Goal: Transaction & Acquisition: Purchase product/service

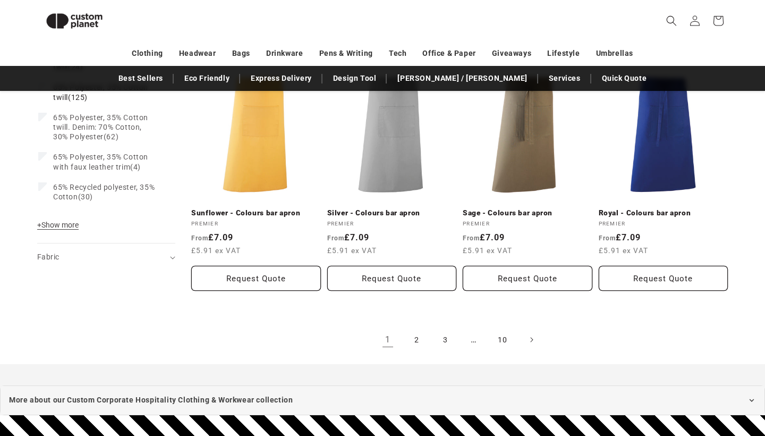
scroll to position [1141, 0]
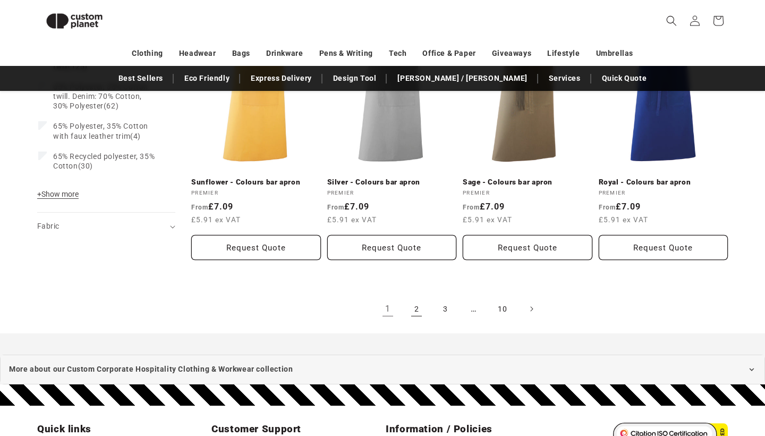
click at [419, 310] on link "2" at bounding box center [416, 308] width 23 height 23
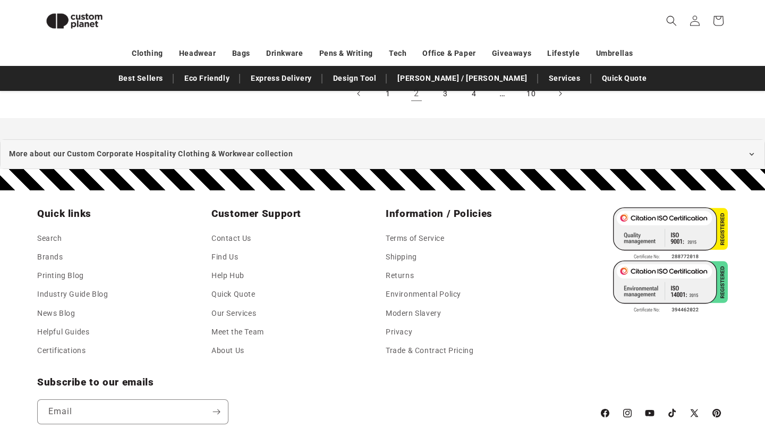
scroll to position [1134, 0]
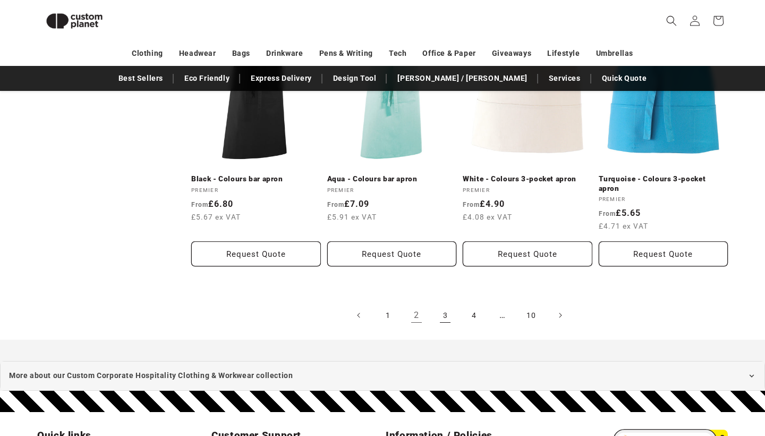
click at [445, 303] on link "3" at bounding box center [445, 314] width 23 height 23
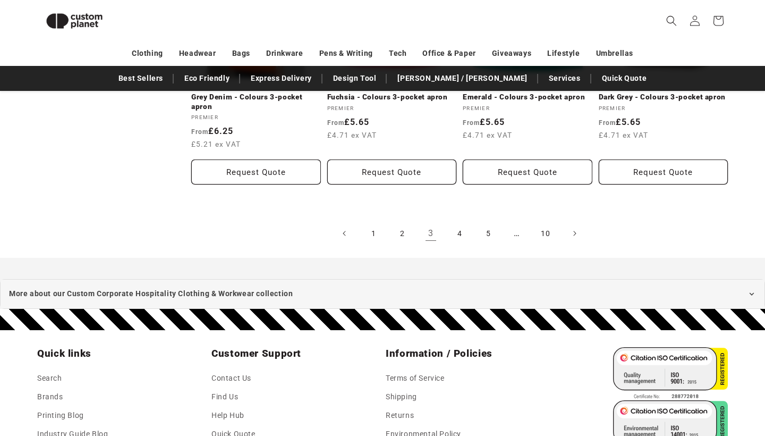
scroll to position [1234, 0]
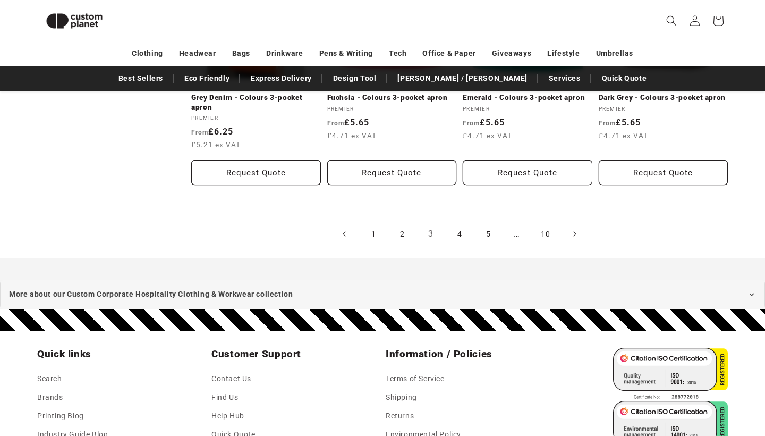
click at [461, 222] on link "4" at bounding box center [459, 233] width 23 height 23
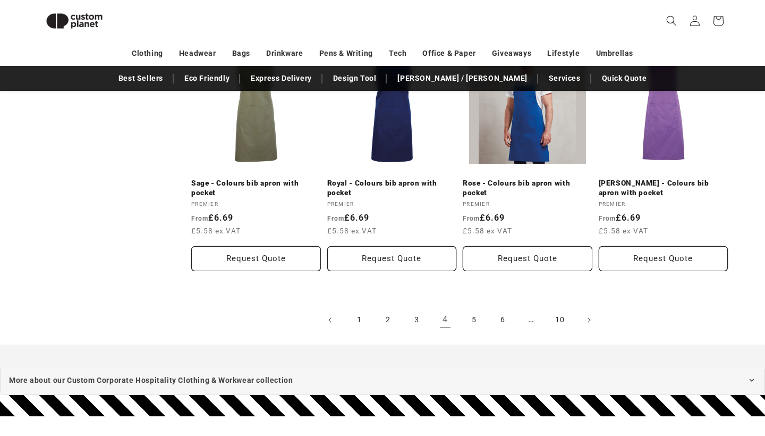
scroll to position [1168, 0]
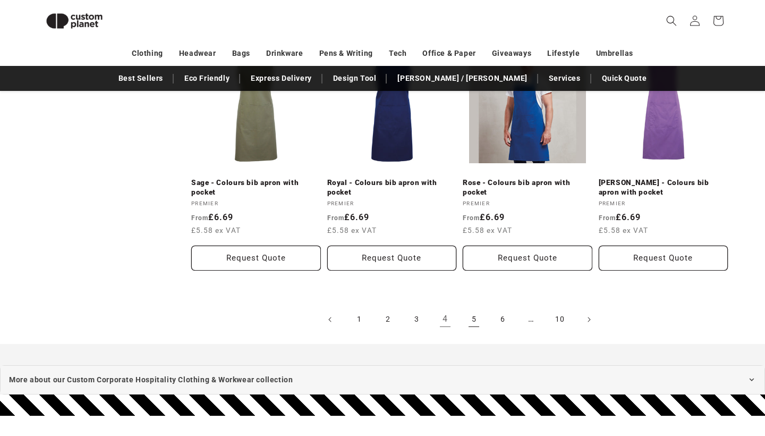
click at [473, 311] on link "5" at bounding box center [473, 319] width 23 height 23
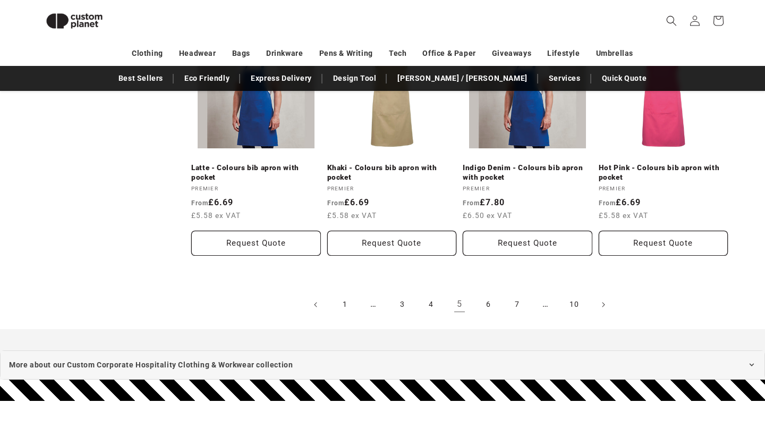
scroll to position [1185, 0]
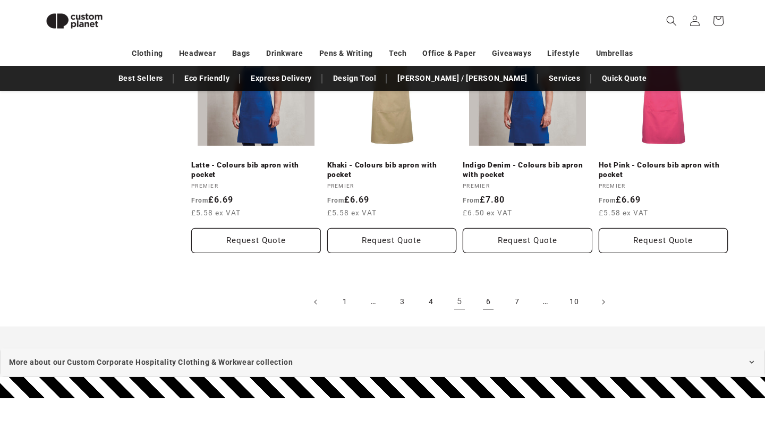
click at [484, 298] on link "6" at bounding box center [488, 301] width 23 height 23
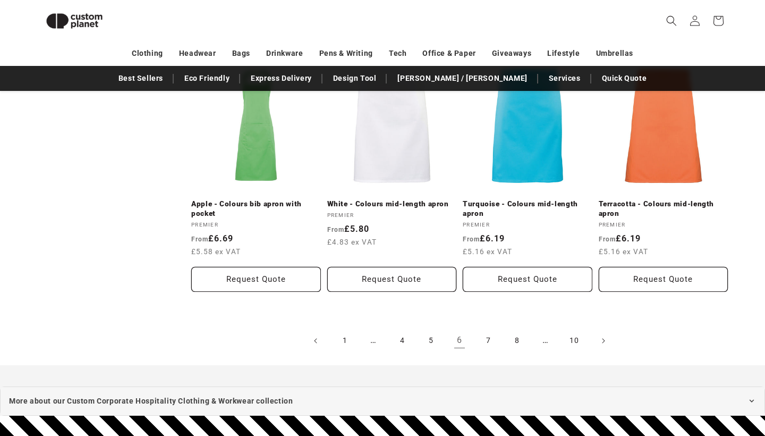
scroll to position [1234, 0]
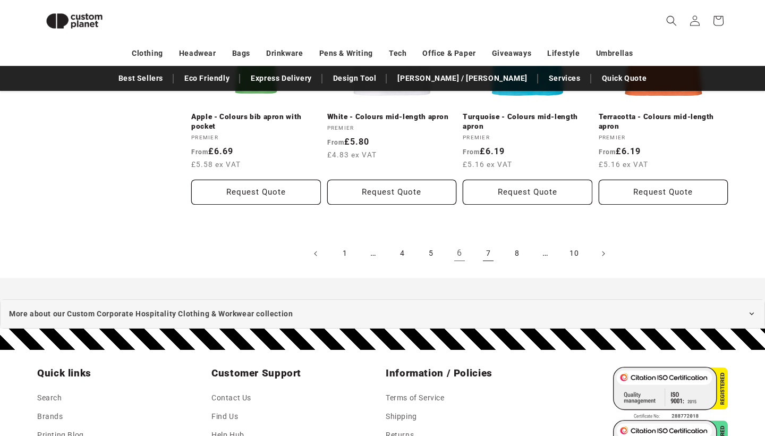
click at [489, 250] on link "7" at bounding box center [488, 253] width 23 height 23
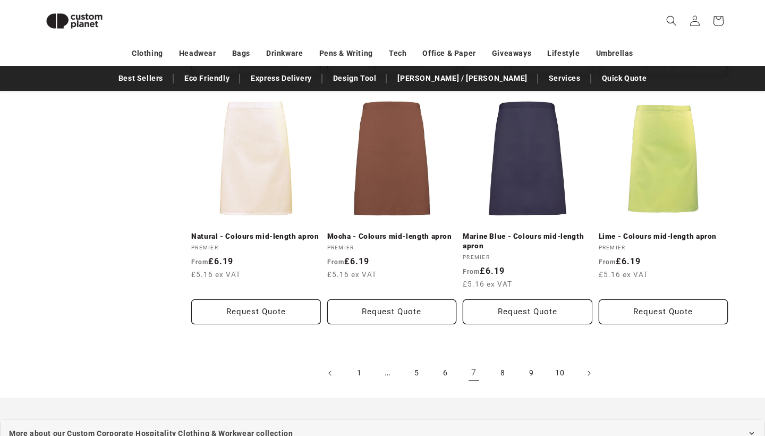
scroll to position [1109, 0]
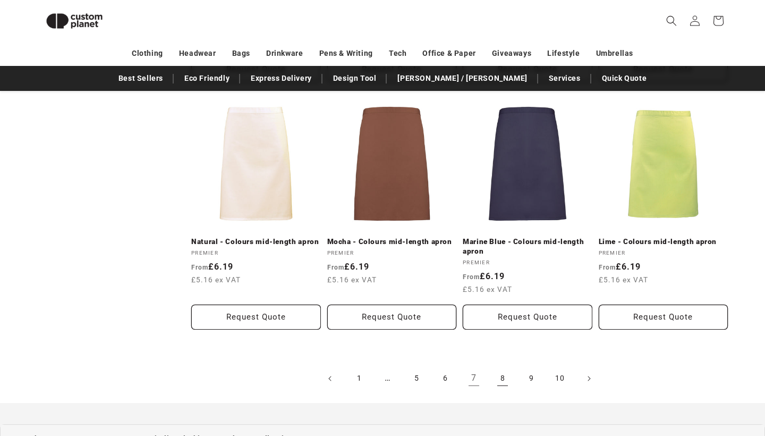
click at [503, 372] on link "8" at bounding box center [502, 378] width 23 height 23
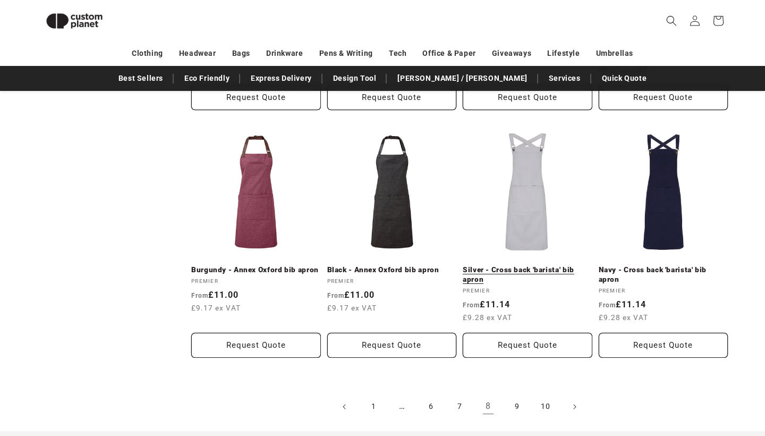
scroll to position [1091, 0]
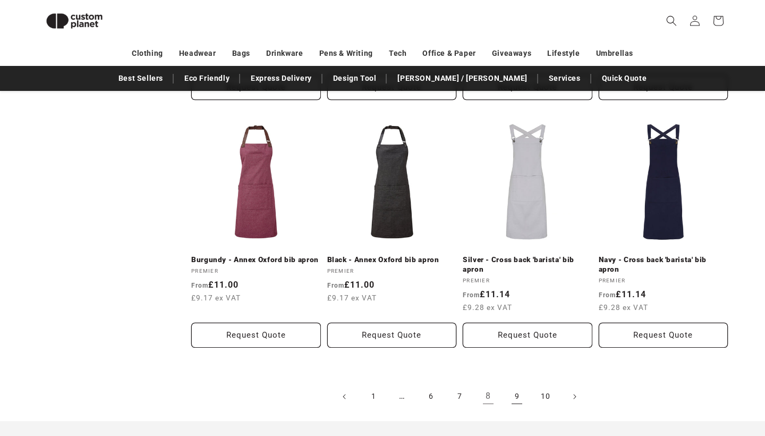
click at [515, 385] on link "9" at bounding box center [516, 396] width 23 height 23
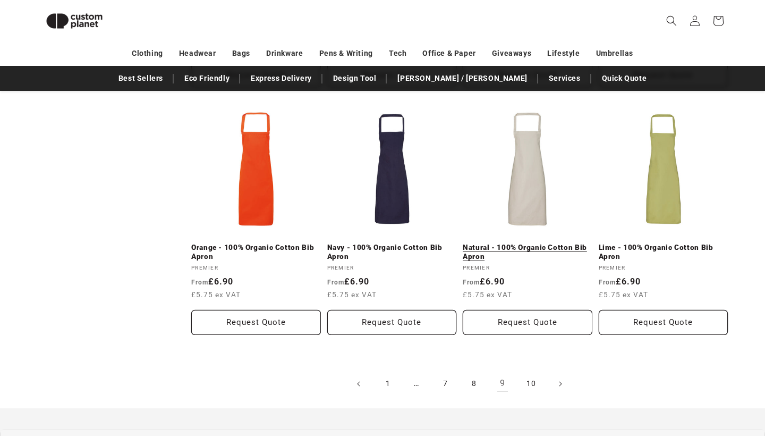
scroll to position [1123, 0]
click at [531, 376] on link "10" at bounding box center [531, 382] width 23 height 23
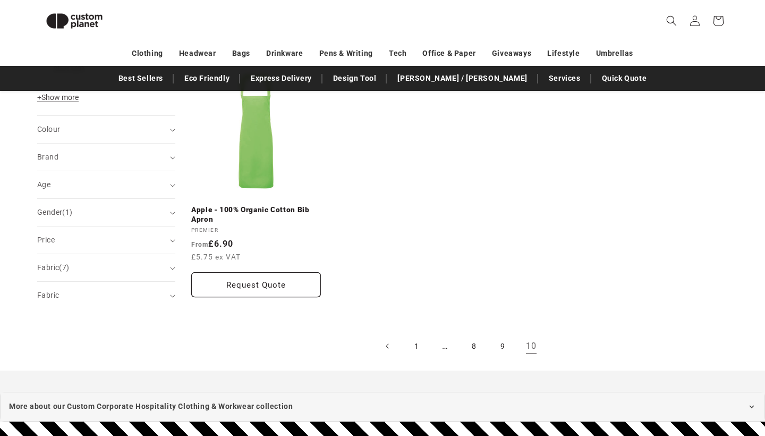
scroll to position [644, 0]
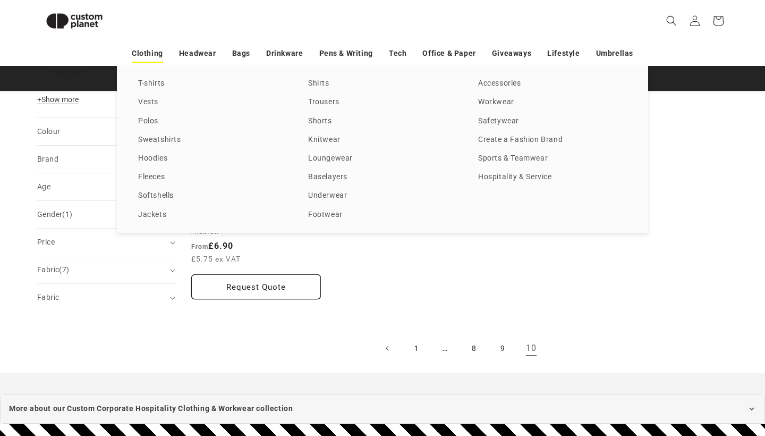
click at [158, 51] on link "Clothing" at bounding box center [147, 53] width 31 height 19
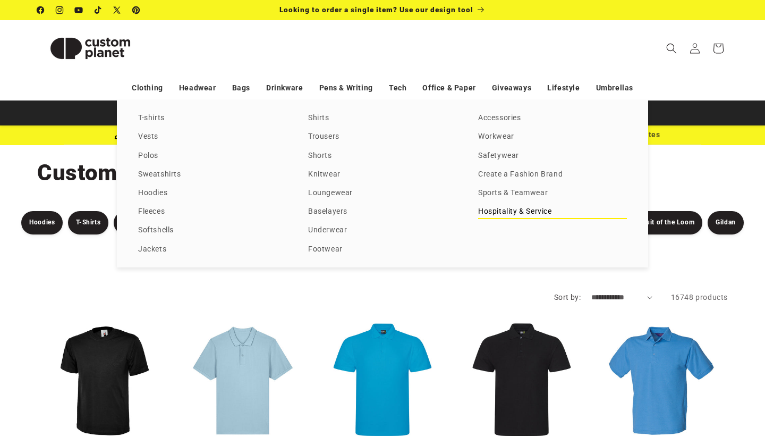
click at [498, 219] on link "Hospitality & Service" at bounding box center [552, 212] width 149 height 14
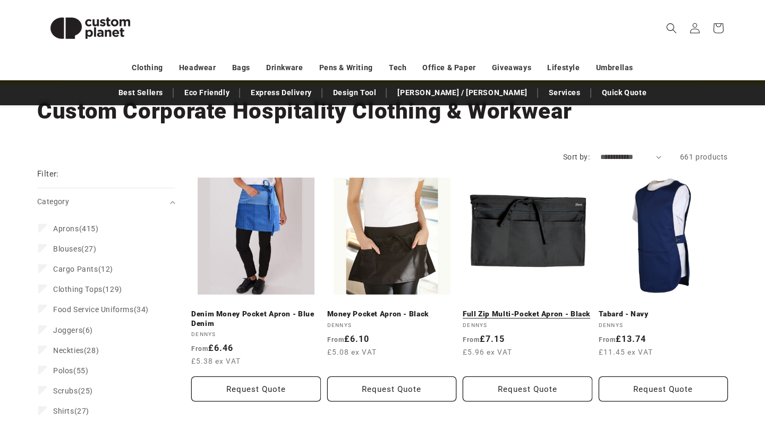
scroll to position [69, 0]
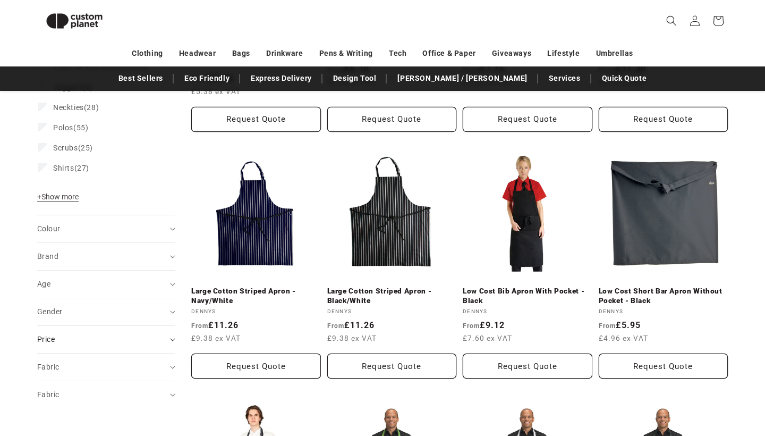
scroll to position [317, 0]
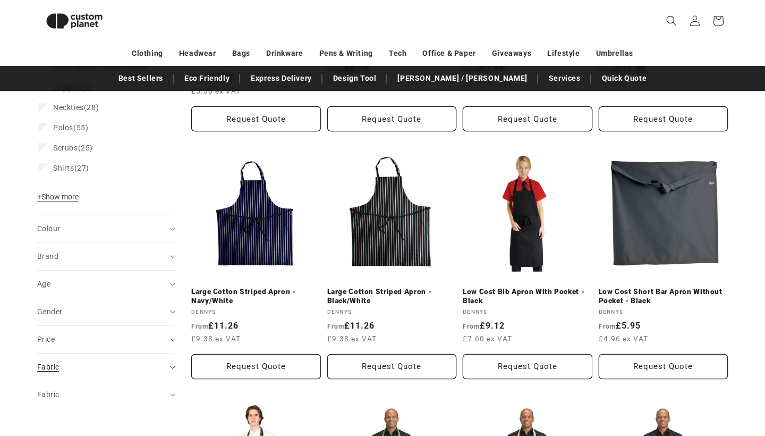
click at [55, 366] on span "Fabric (0)" at bounding box center [48, 366] width 22 height 9
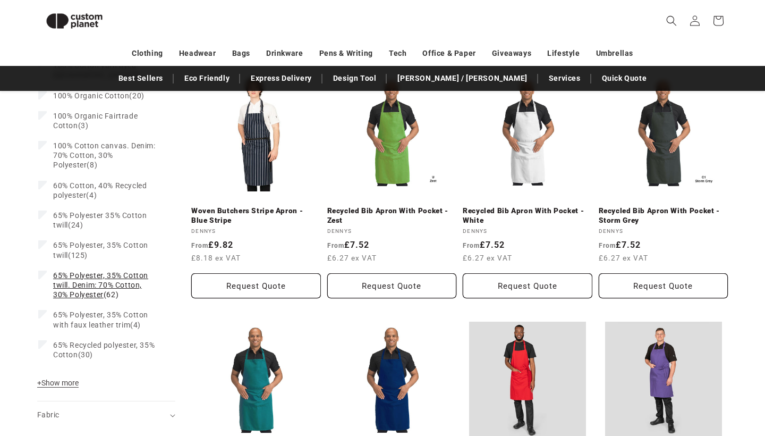
scroll to position [658, 0]
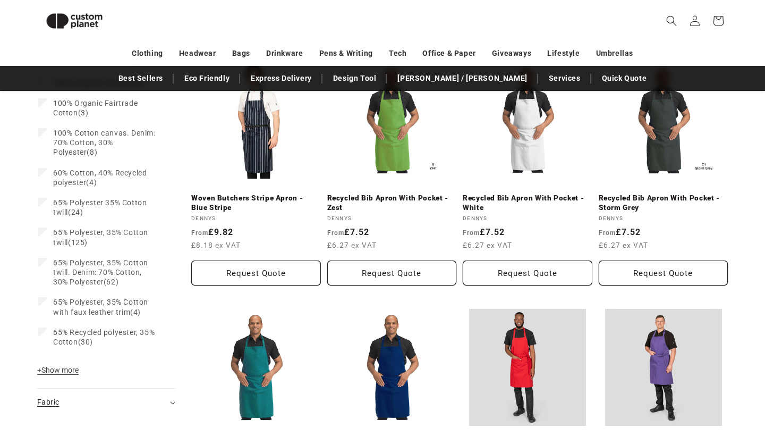
click at [53, 397] on span "Fabric (0)" at bounding box center [48, 401] width 22 height 9
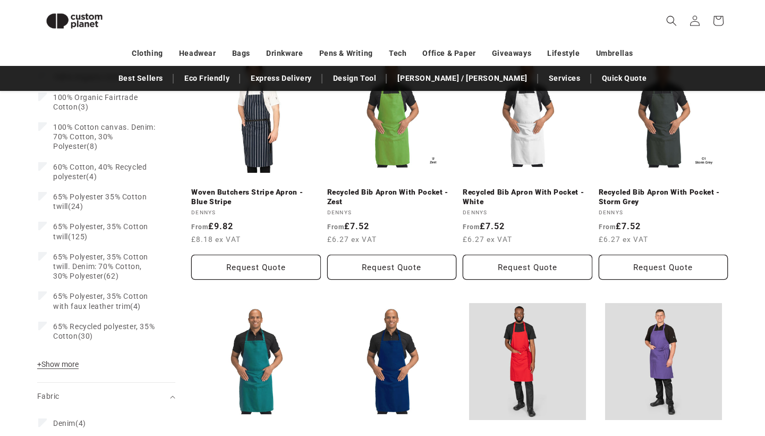
scroll to position [655, 0]
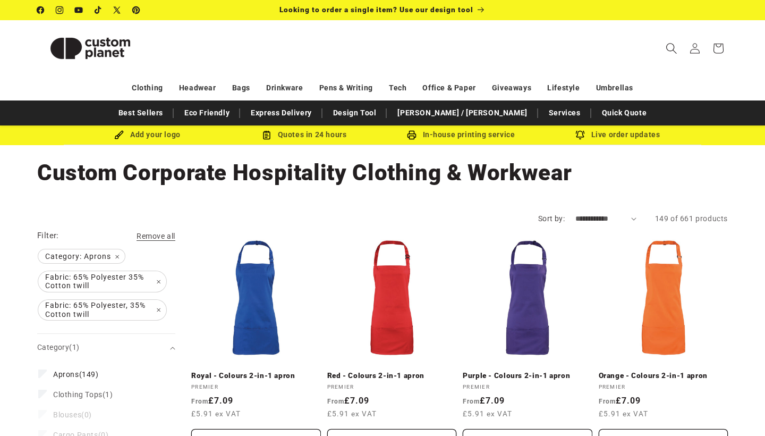
click at [677, 46] on icon "Search" at bounding box center [671, 48] width 11 height 11
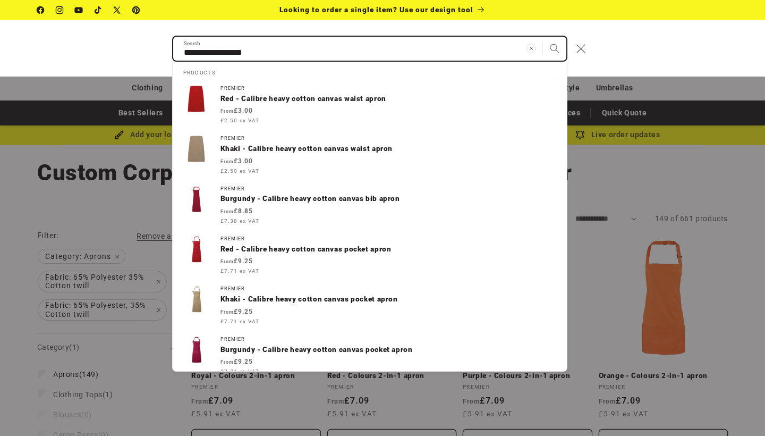
type input "**********"
click at [554, 48] on button "Search" at bounding box center [554, 48] width 23 height 23
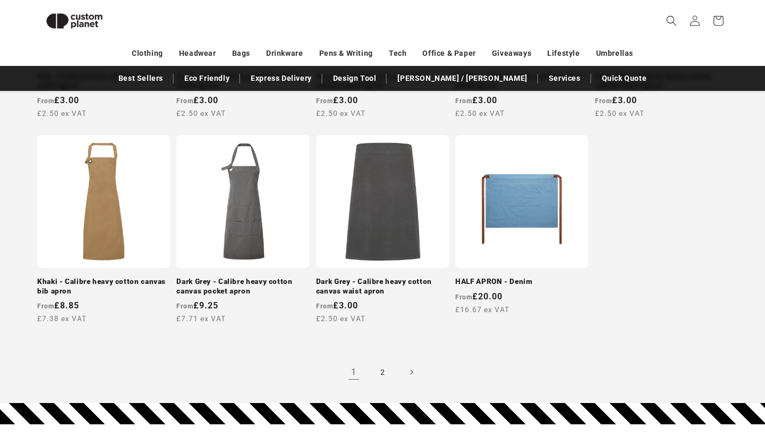
scroll to position [997, 0]
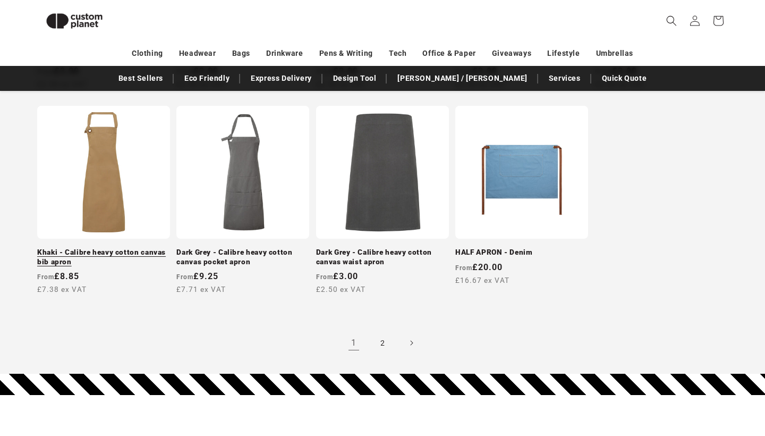
click at [104, 248] on link "Khaki - Calibre heavy cotton canvas bib apron" at bounding box center [103, 257] width 133 height 19
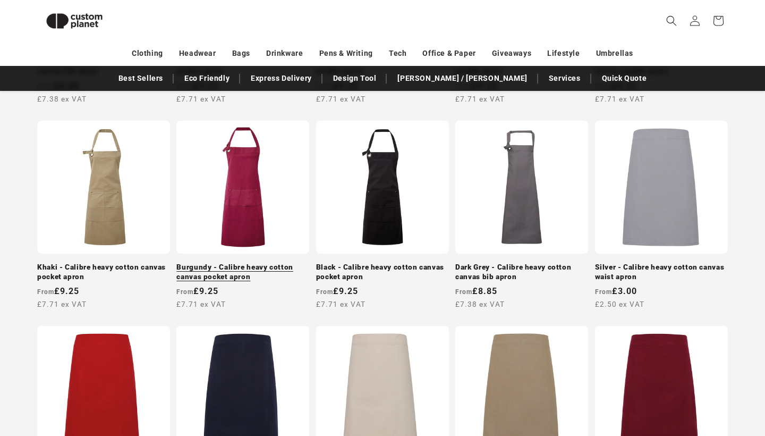
scroll to position [570, 0]
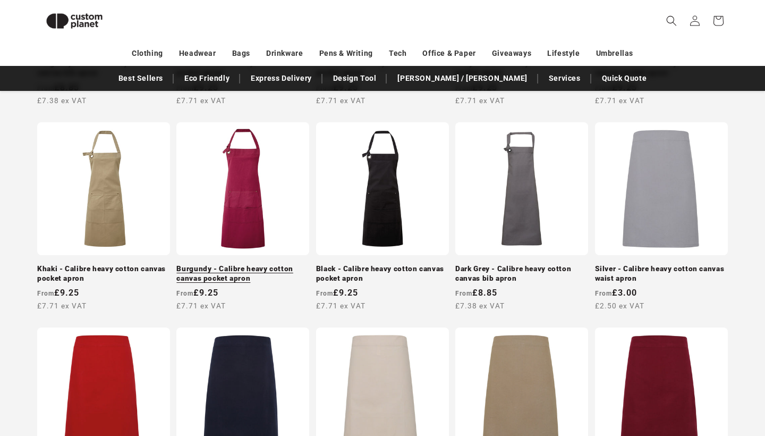
click at [244, 264] on link "Burgundy - Calibre heavy cotton canvas pocket apron" at bounding box center [242, 273] width 133 height 19
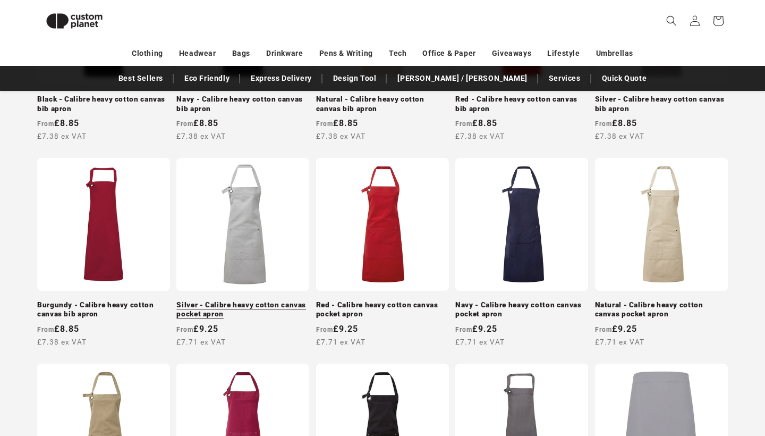
scroll to position [328, 0]
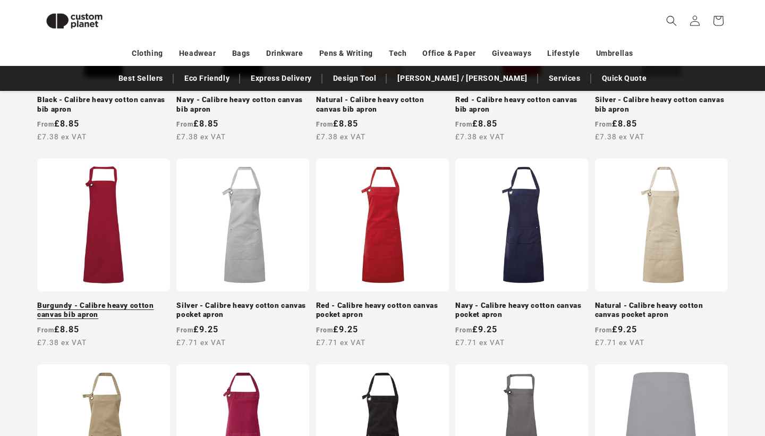
click at [113, 301] on link "Burgundy - Calibre heavy cotton canvas bib apron" at bounding box center [103, 310] width 133 height 19
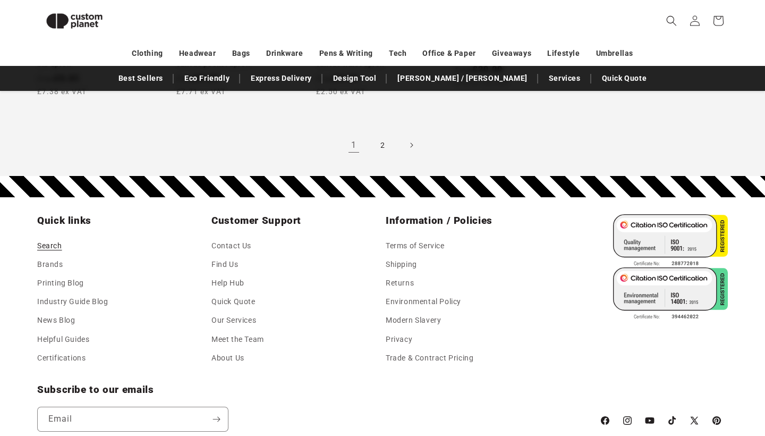
scroll to position [1165, 0]
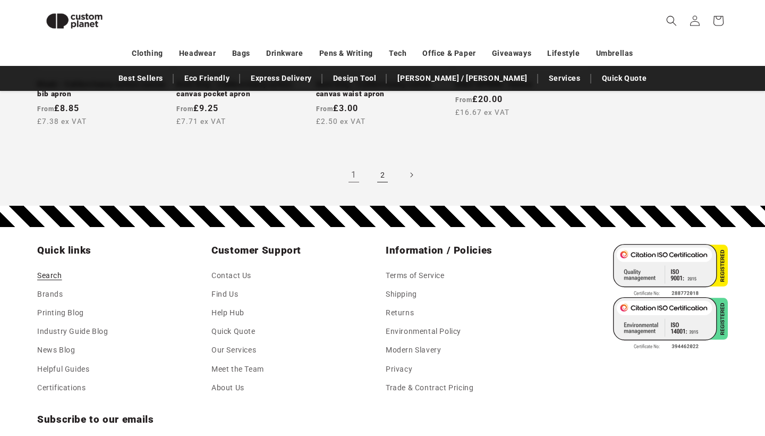
click at [381, 187] on link "2" at bounding box center [382, 174] width 23 height 23
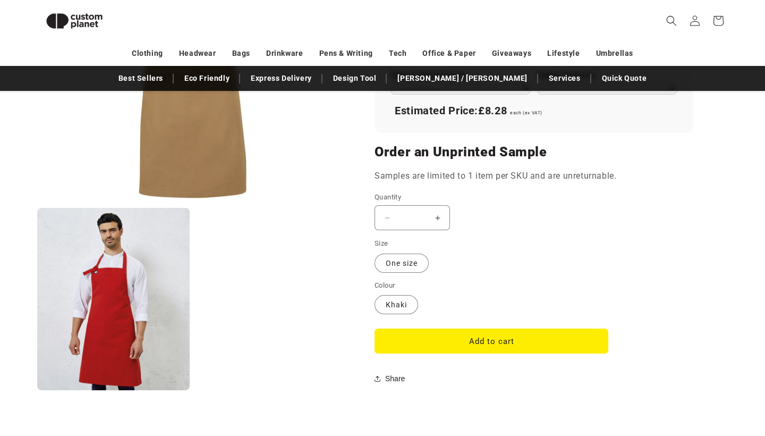
scroll to position [792, 0]
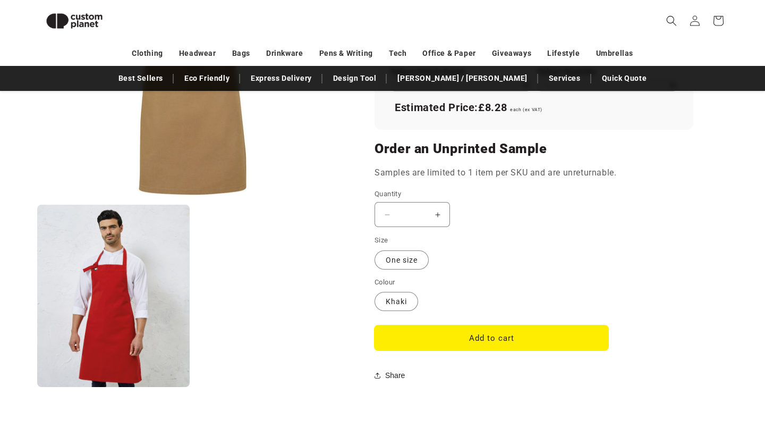
click at [474, 332] on button "Add to cart" at bounding box center [492, 337] width 234 height 25
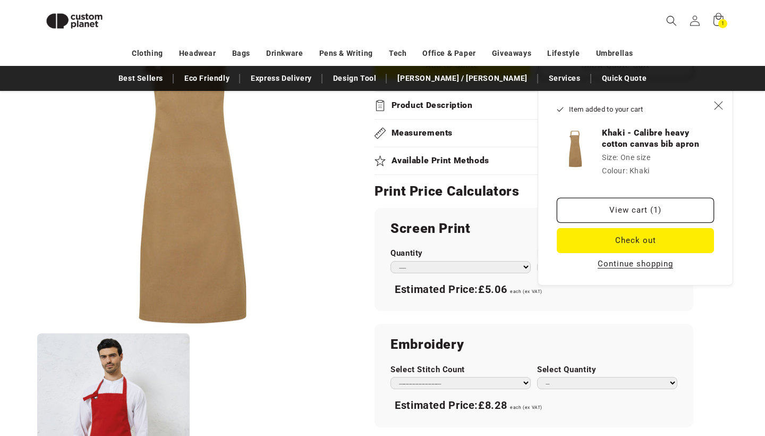
scroll to position [488, 0]
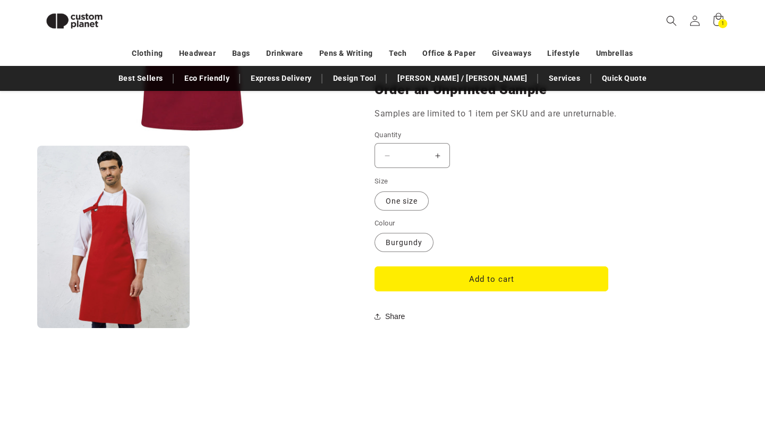
scroll to position [853, 0]
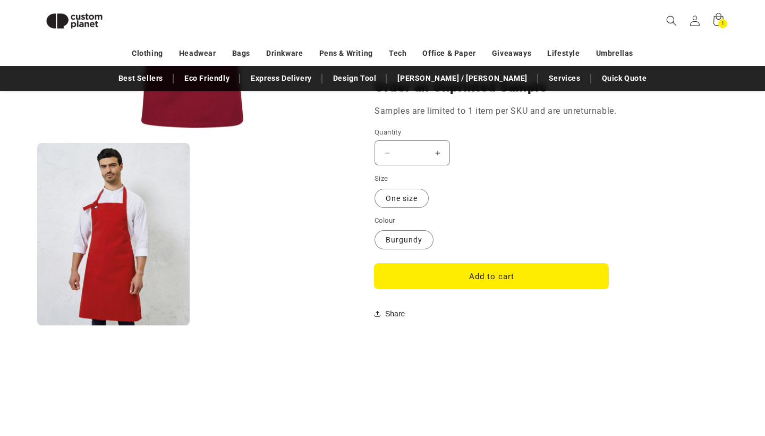
click at [421, 264] on button "Add to cart" at bounding box center [492, 276] width 234 height 25
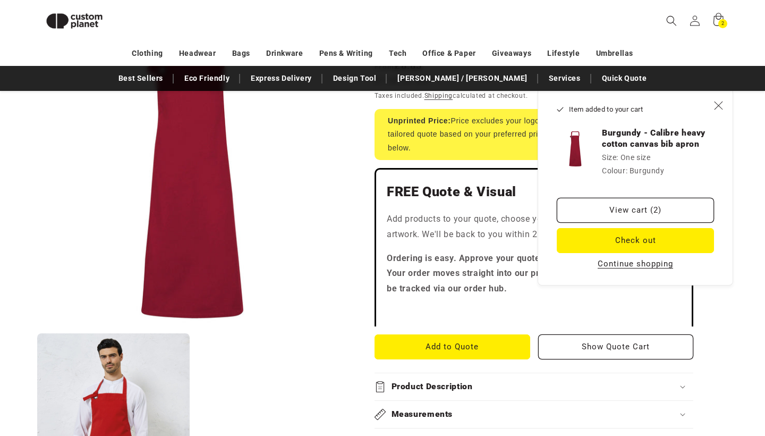
scroll to position [194, 0]
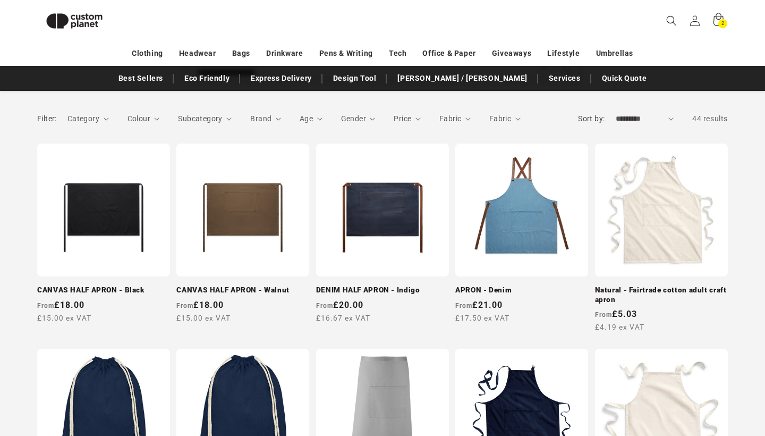
scroll to position [106, 0]
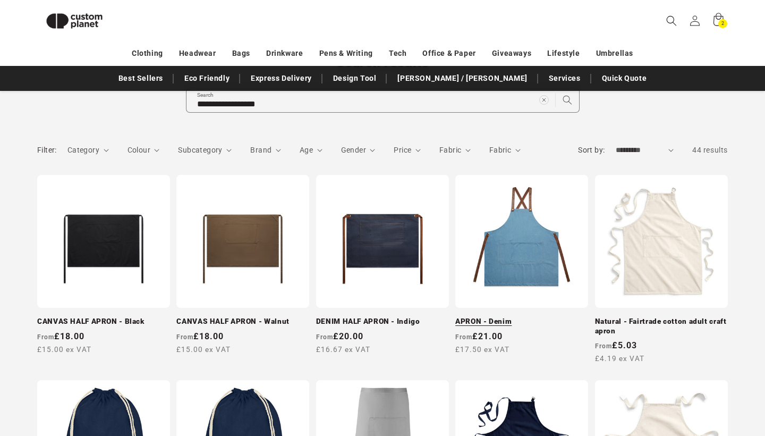
click at [531, 317] on link "APRON - Denim" at bounding box center [521, 322] width 133 height 10
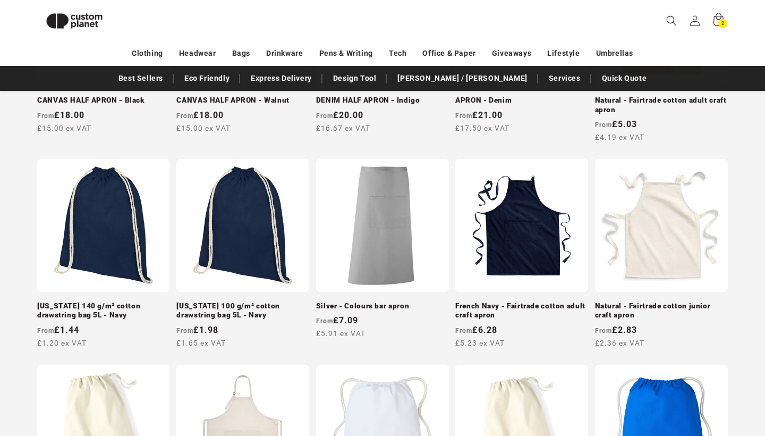
scroll to position [329, 0]
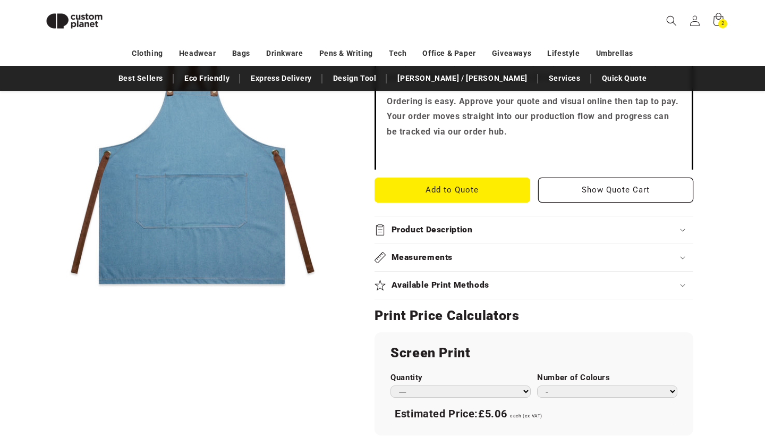
scroll to position [363, 0]
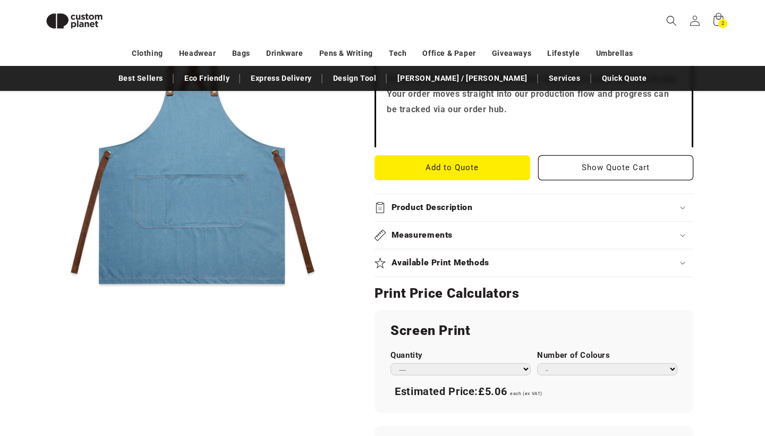
click at [434, 202] on h2 "Product Description" at bounding box center [432, 207] width 81 height 11
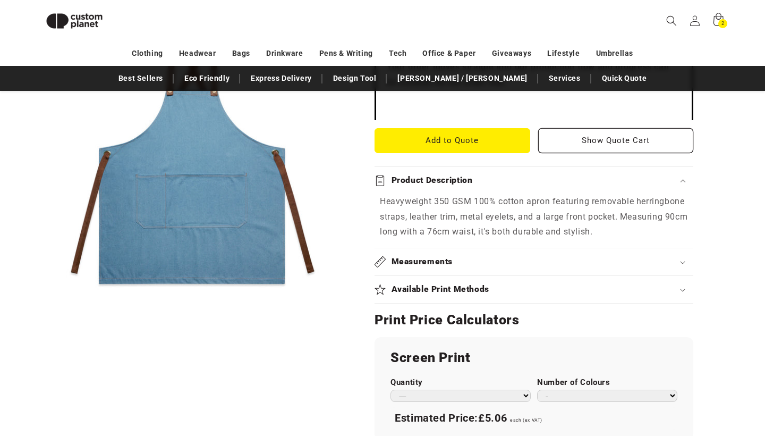
scroll to position [390, 0]
click at [506, 257] on div "Measurements" at bounding box center [534, 262] width 319 height 11
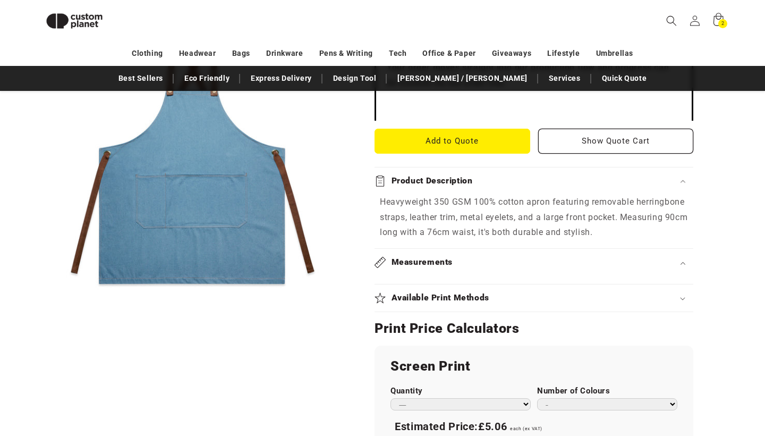
click at [506, 257] on div "Measurements" at bounding box center [534, 262] width 319 height 11
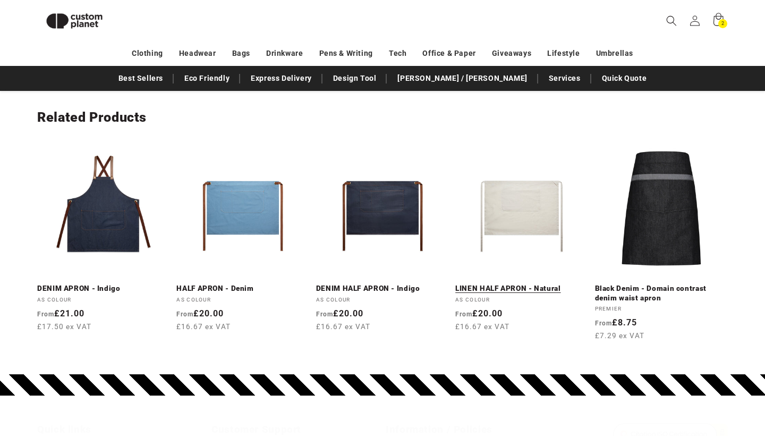
scroll to position [1654, 0]
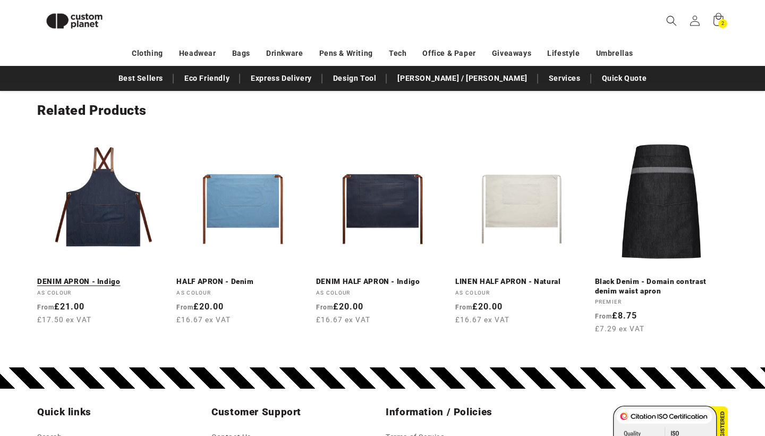
click at [132, 277] on link "DENIM APRON - Indigo" at bounding box center [103, 282] width 133 height 10
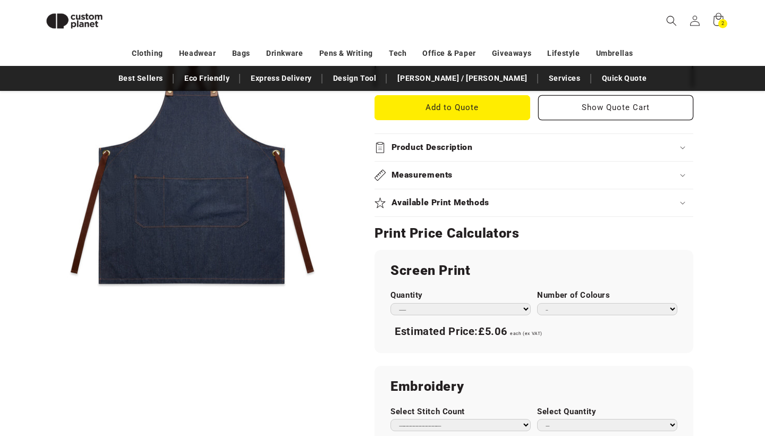
scroll to position [414, 0]
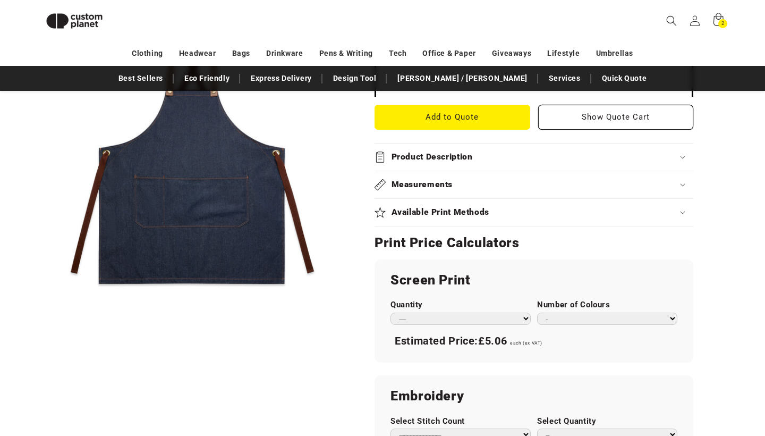
click at [408, 158] on h2 "Product Description" at bounding box center [432, 156] width 81 height 11
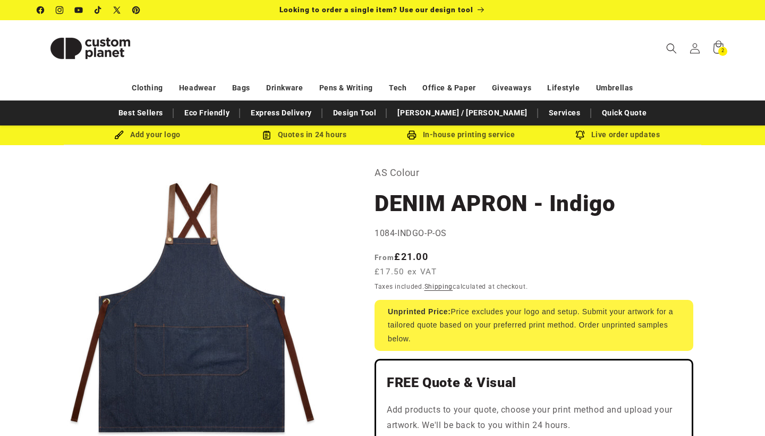
scroll to position [0, 0]
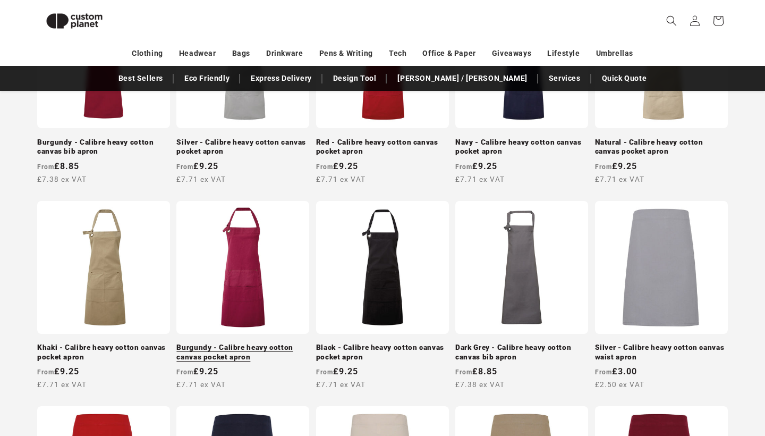
scroll to position [490, 0]
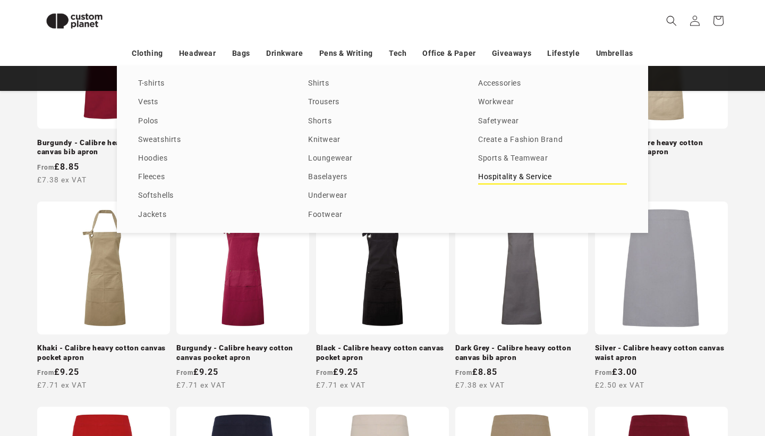
click at [494, 184] on link "Hospitality & Service" at bounding box center [552, 177] width 149 height 14
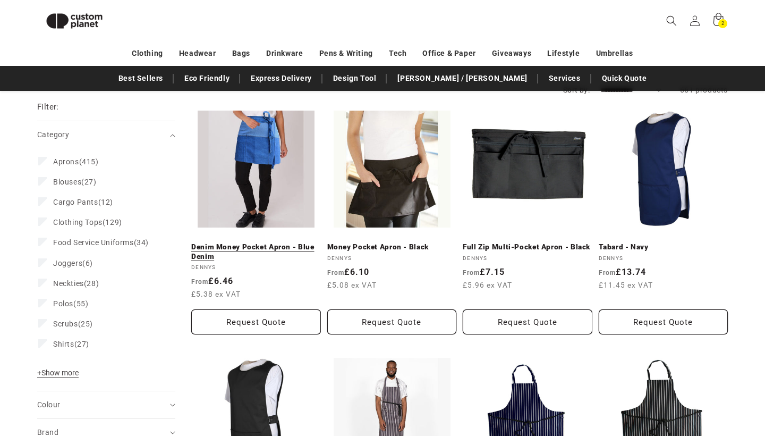
scroll to position [137, 0]
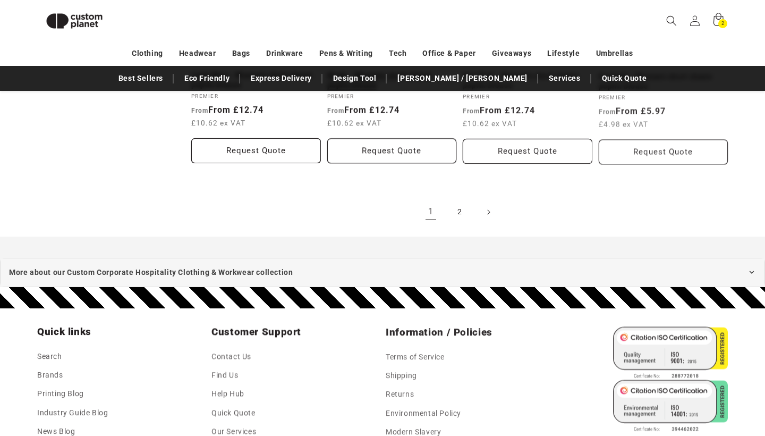
scroll to position [1290, 0]
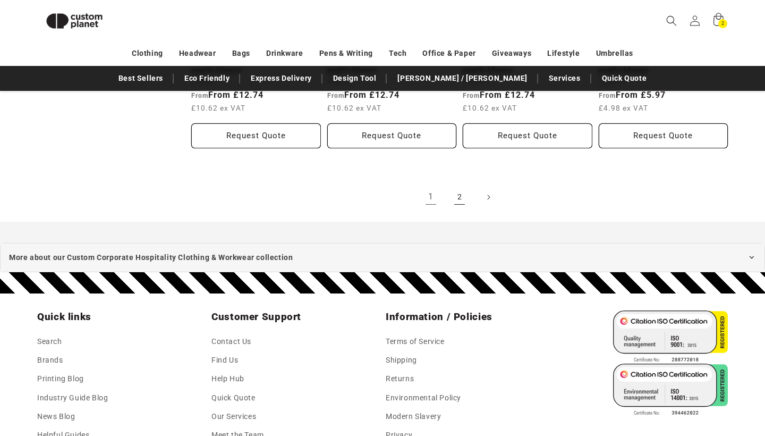
click at [457, 193] on link "2" at bounding box center [459, 196] width 23 height 23
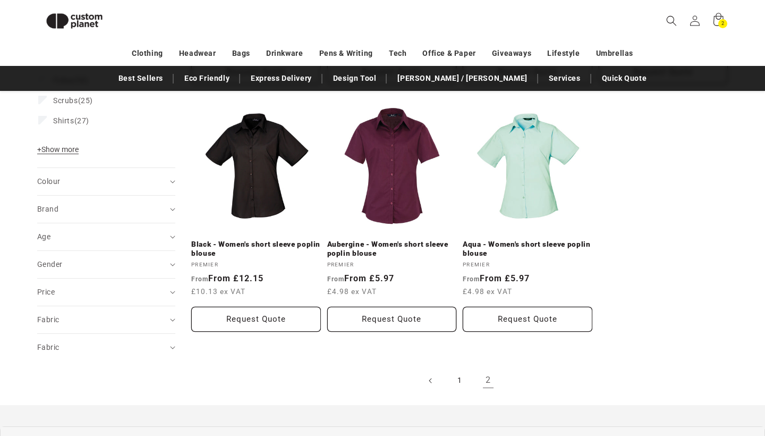
scroll to position [375, 0]
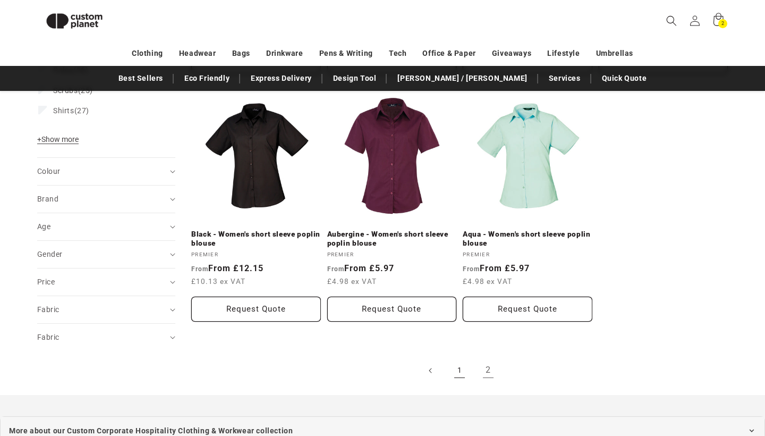
click at [461, 367] on link "1" at bounding box center [459, 370] width 23 height 23
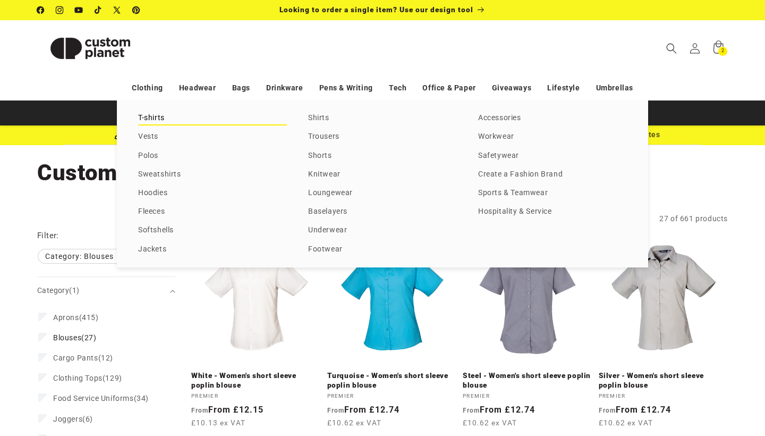
click at [152, 119] on link "T-shirts" at bounding box center [212, 118] width 149 height 14
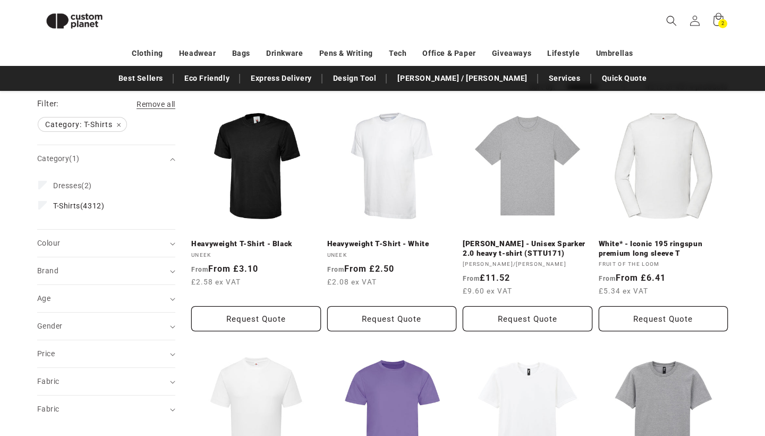
scroll to position [151, 0]
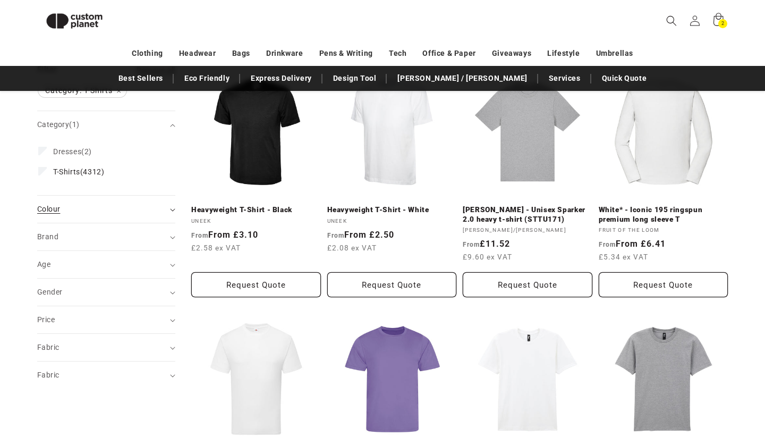
click at [122, 211] on div "Colour (0)" at bounding box center [101, 209] width 129 height 11
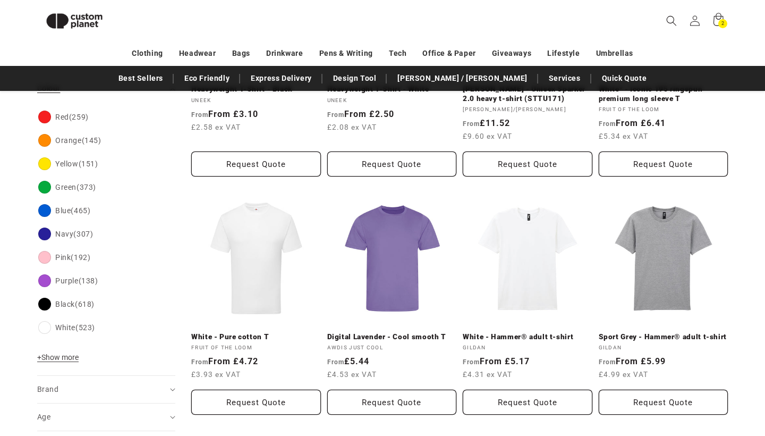
scroll to position [283, 0]
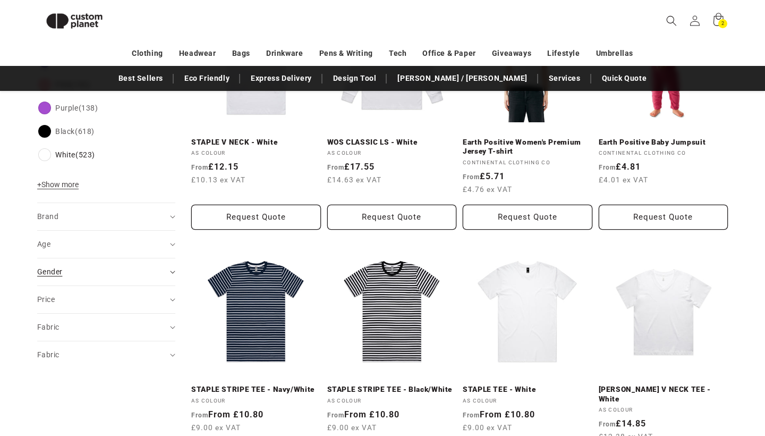
scroll to position [477, 0]
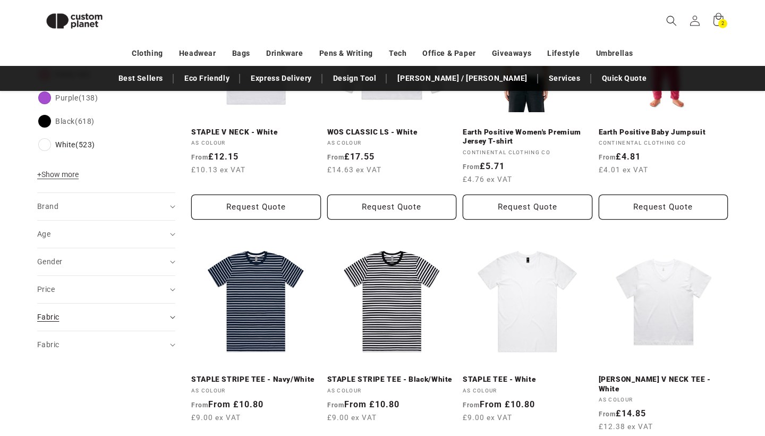
click at [89, 311] on div "Fabric (0)" at bounding box center [101, 316] width 129 height 11
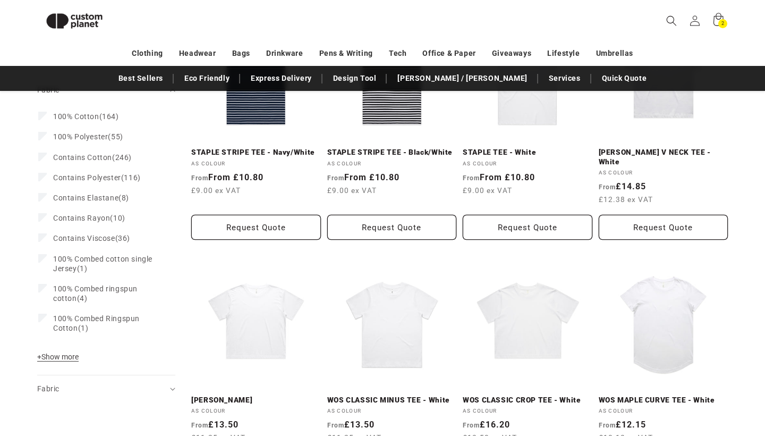
scroll to position [738, 0]
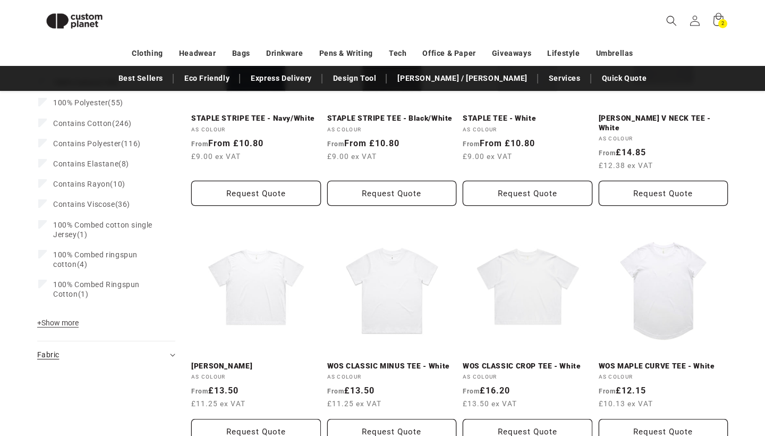
click at [100, 353] on div "Fabric (0)" at bounding box center [101, 354] width 129 height 11
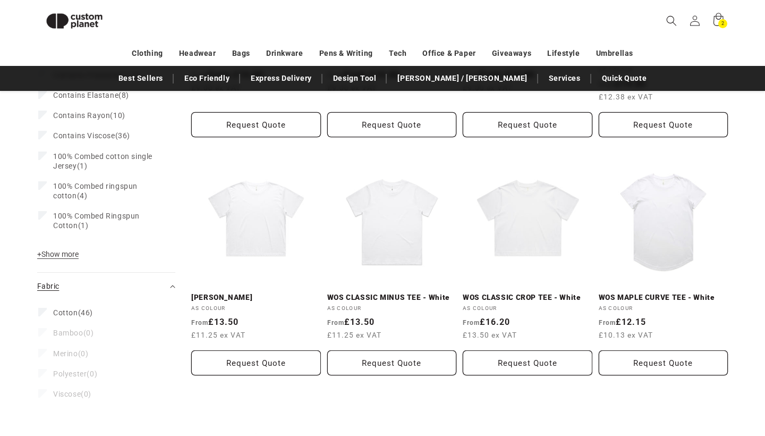
scroll to position [809, 0]
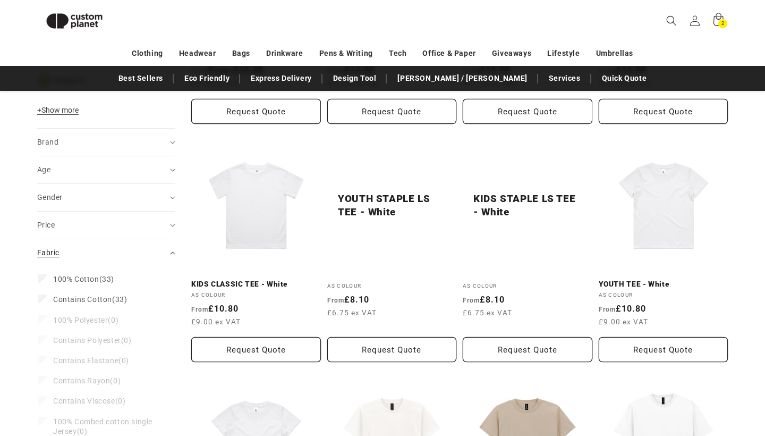
scroll to position [556, 0]
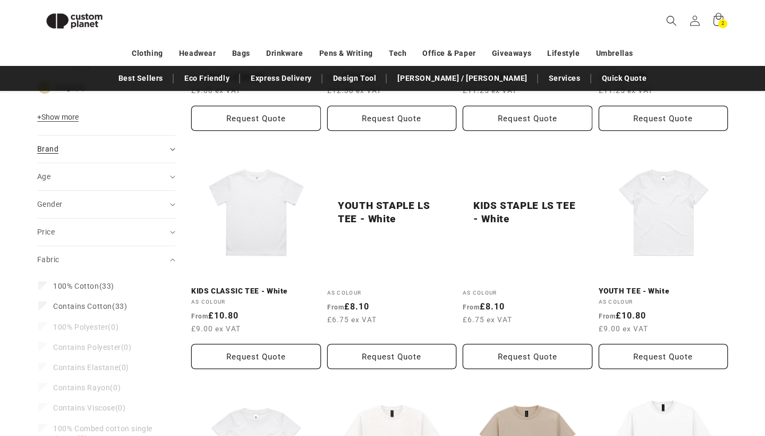
click at [81, 141] on summary "Brand (0)" at bounding box center [106, 148] width 138 height 27
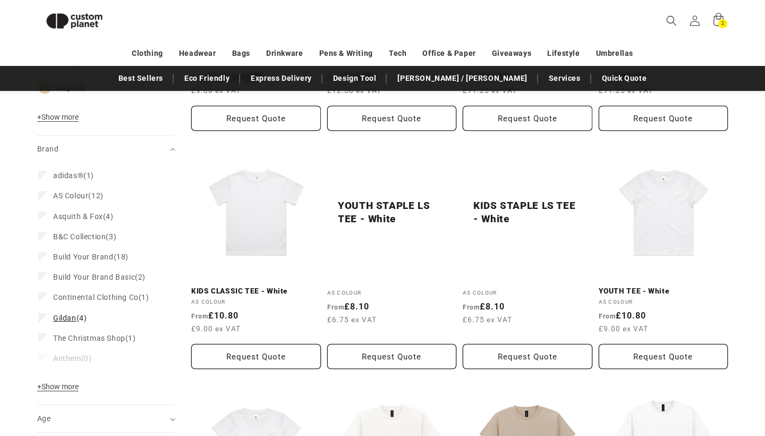
click at [48, 315] on label "Gildan (4) Gildan (4 products)" at bounding box center [103, 318] width 130 height 20
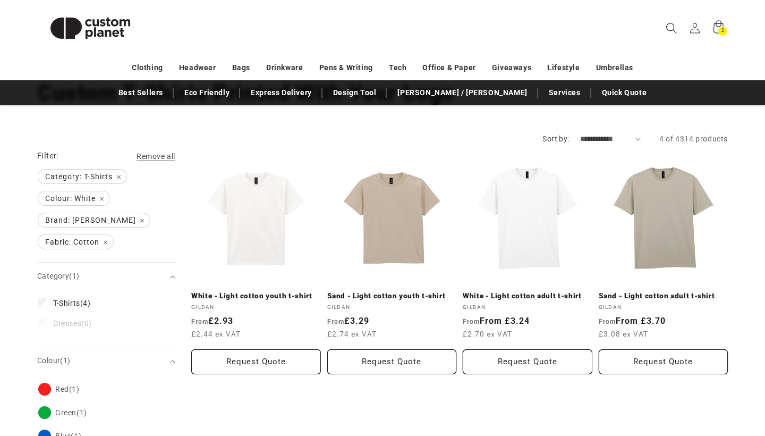
click at [671, 30] on icon "Search" at bounding box center [671, 27] width 11 height 11
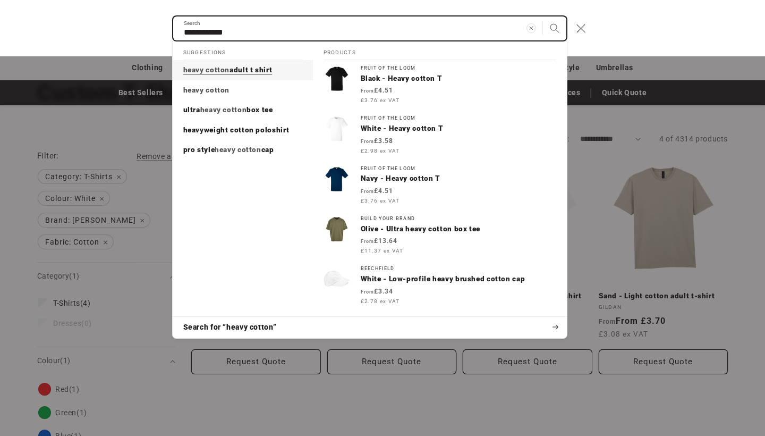
type input "**********"
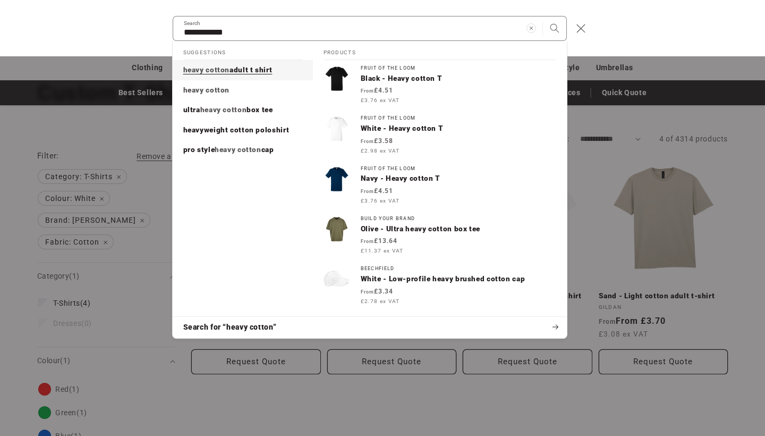
click at [250, 66] on span "adult t shirt" at bounding box center [251, 69] width 43 height 9
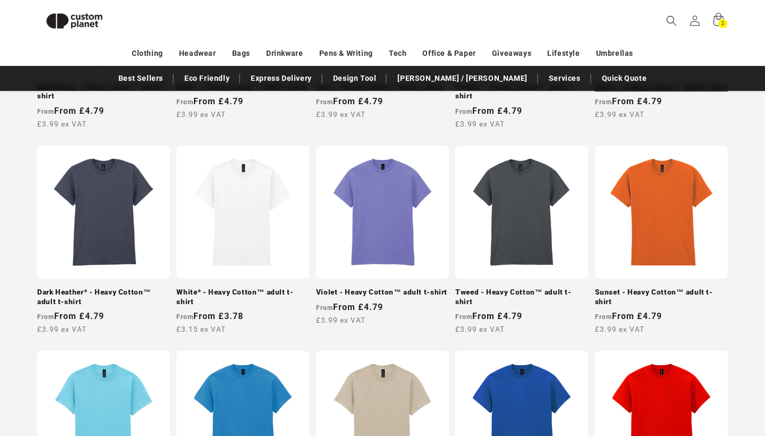
scroll to position [552, 0]
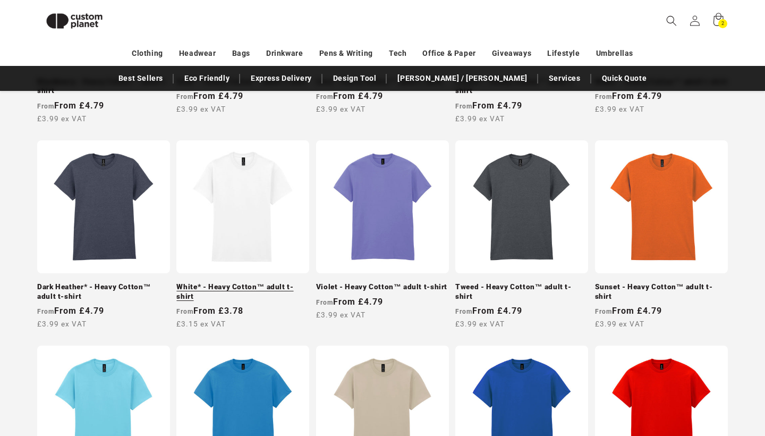
click at [257, 282] on link "White* - Heavy Cotton™ adult t-shirt" at bounding box center [242, 291] width 133 height 19
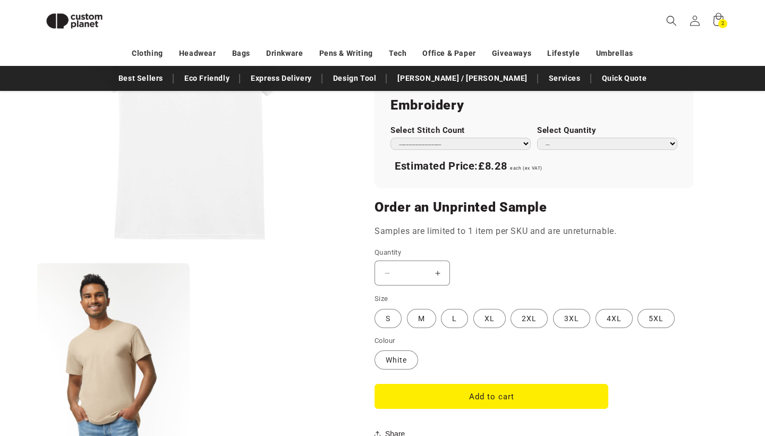
scroll to position [744, 0]
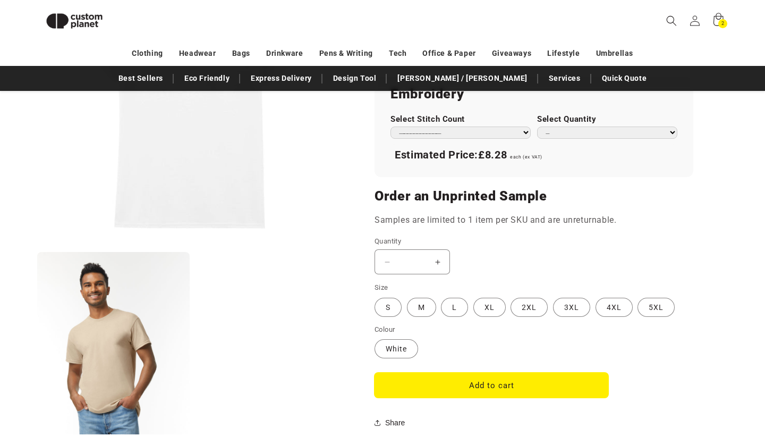
click at [425, 378] on button "Add to cart" at bounding box center [492, 384] width 234 height 25
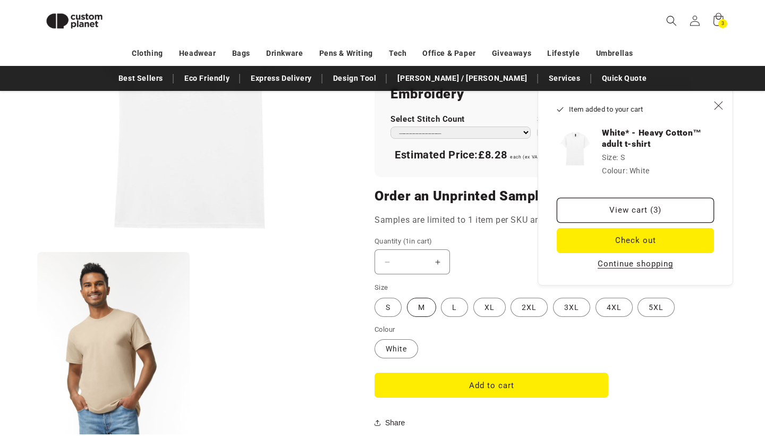
click at [418, 303] on label "M Variant sold out or unavailable" at bounding box center [421, 307] width 29 height 19
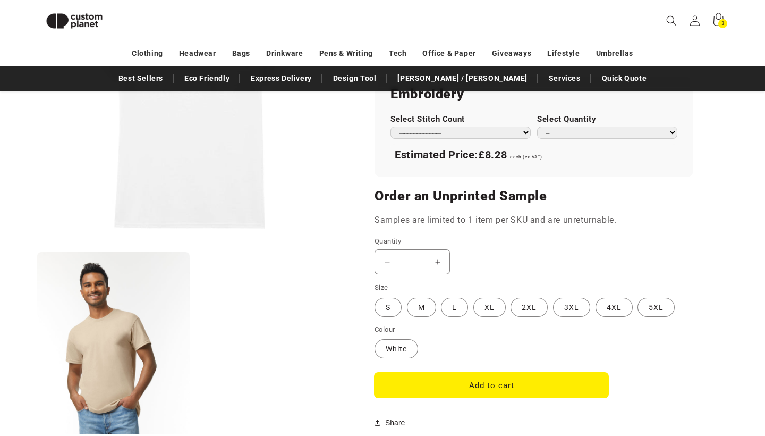
click at [440, 375] on button "Add to cart" at bounding box center [492, 384] width 234 height 25
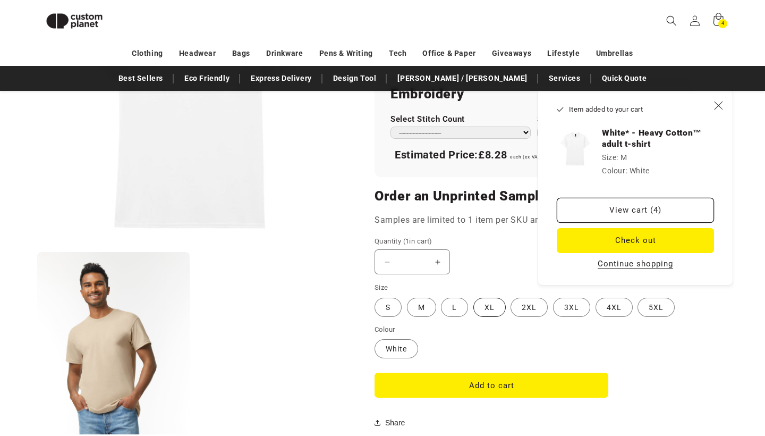
click at [479, 302] on label "XL Variant sold out or unavailable" at bounding box center [489, 307] width 32 height 19
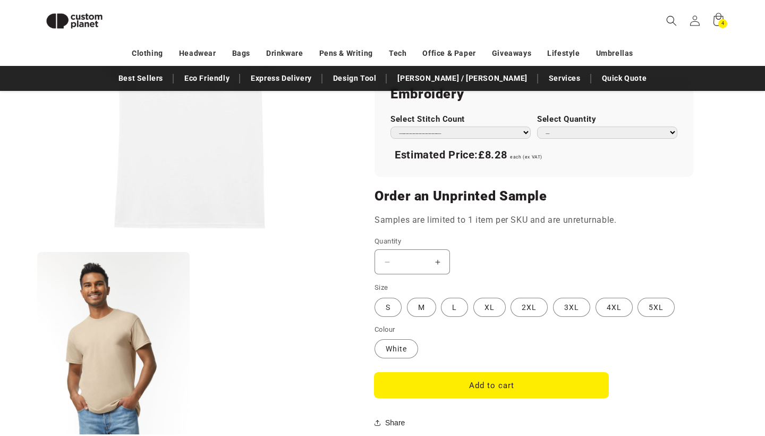
click at [484, 372] on button "Add to cart" at bounding box center [492, 384] width 234 height 25
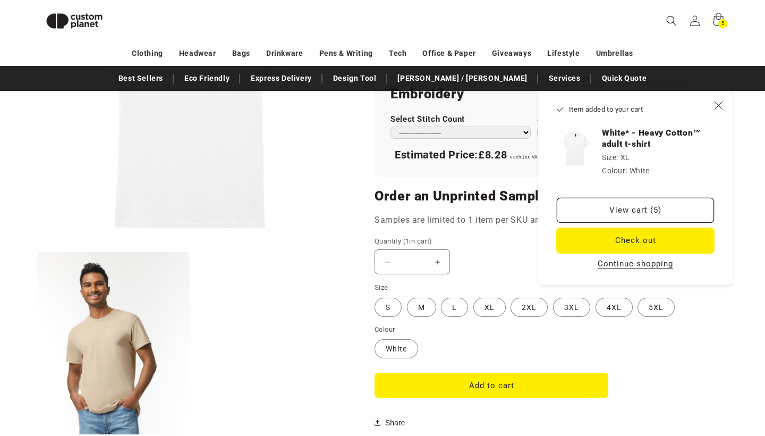
click at [607, 239] on button "Check out" at bounding box center [635, 240] width 157 height 25
